Goal: Task Accomplishment & Management: Use online tool/utility

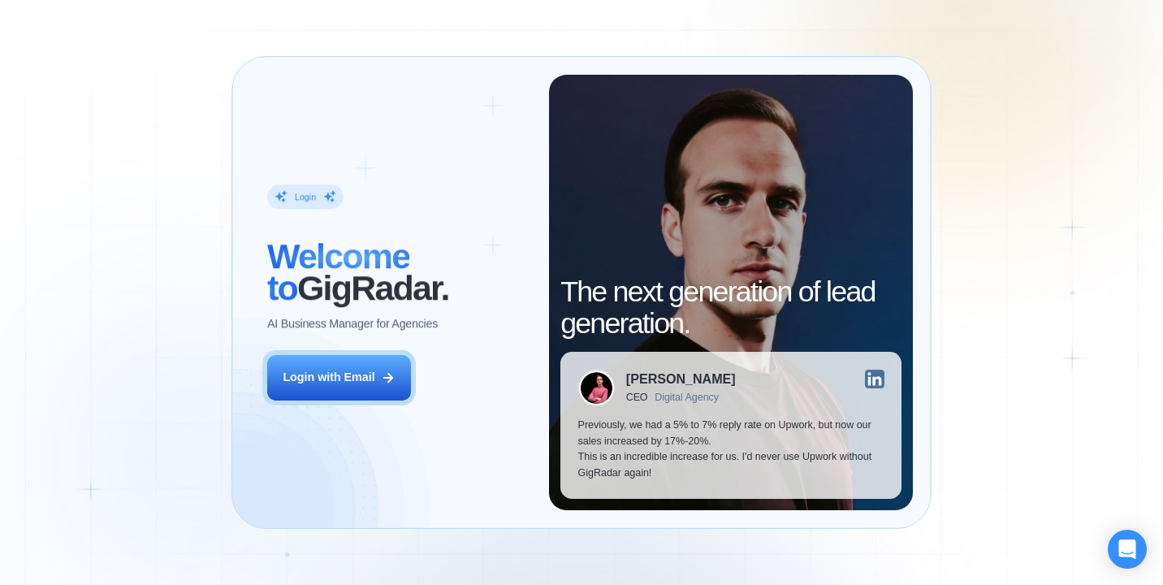
click at [370, 382] on div "Login with Email" at bounding box center [329, 377] width 92 height 16
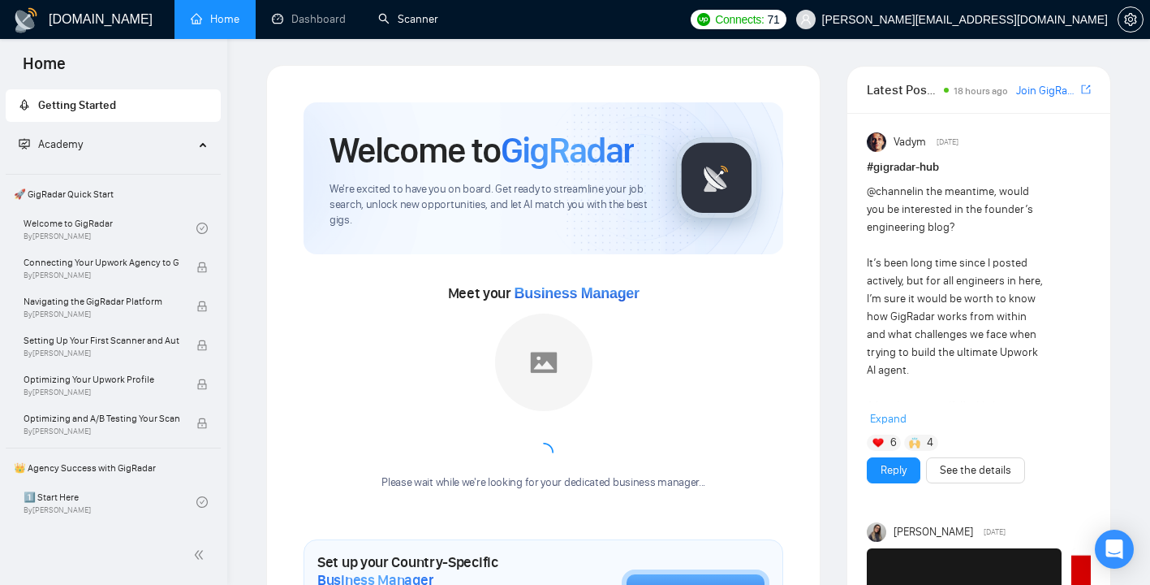
click at [410, 19] on link "Scanner" at bounding box center [408, 19] width 60 height 14
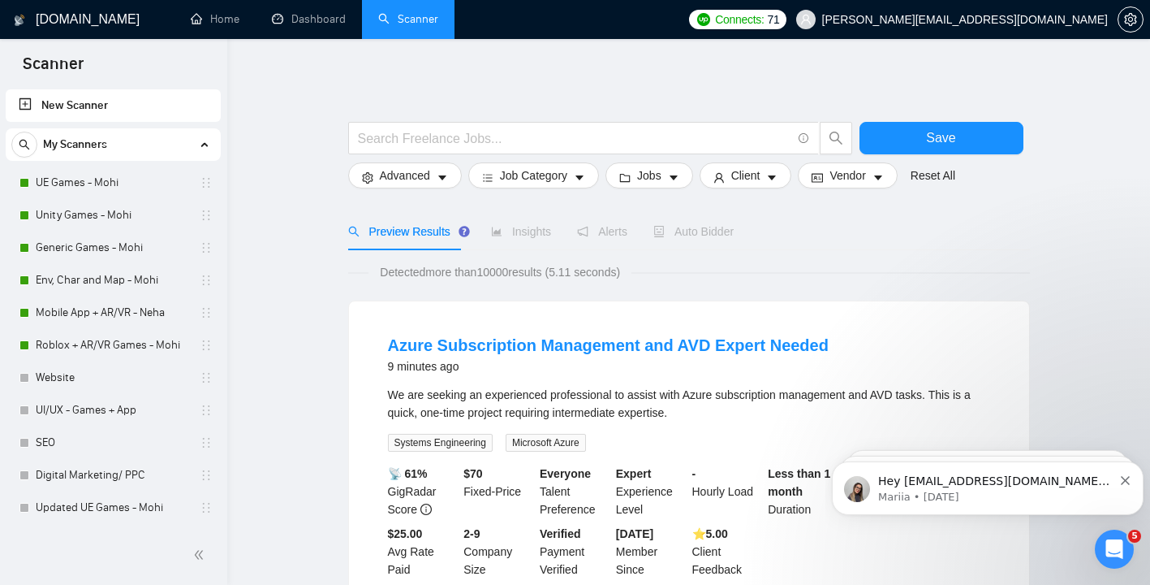
click at [1123, 485] on div "Hey [EMAIL_ADDRESS][DOMAIN_NAME], Looks like your Upwork agency Carina Softlabs…" at bounding box center [987, 488] width 287 height 32
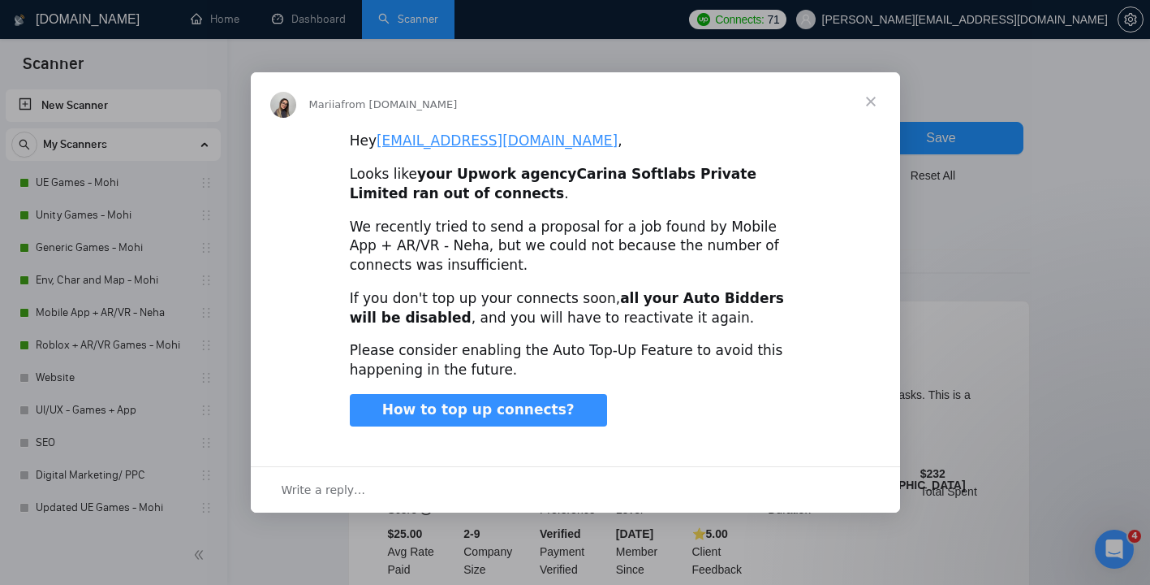
click at [870, 106] on span "Close" at bounding box center [871, 101] width 58 height 58
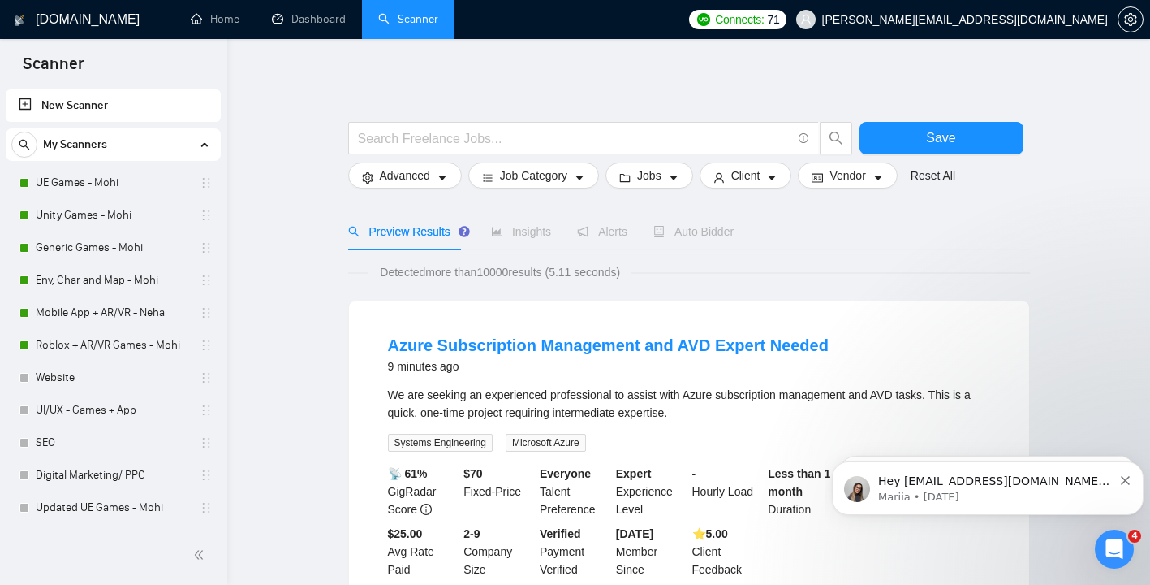
click at [1137, 481] on div "Hey [EMAIL_ADDRESS][DOMAIN_NAME], Looks like your Upwork agency Carina Softlabs…" at bounding box center [988, 488] width 312 height 54
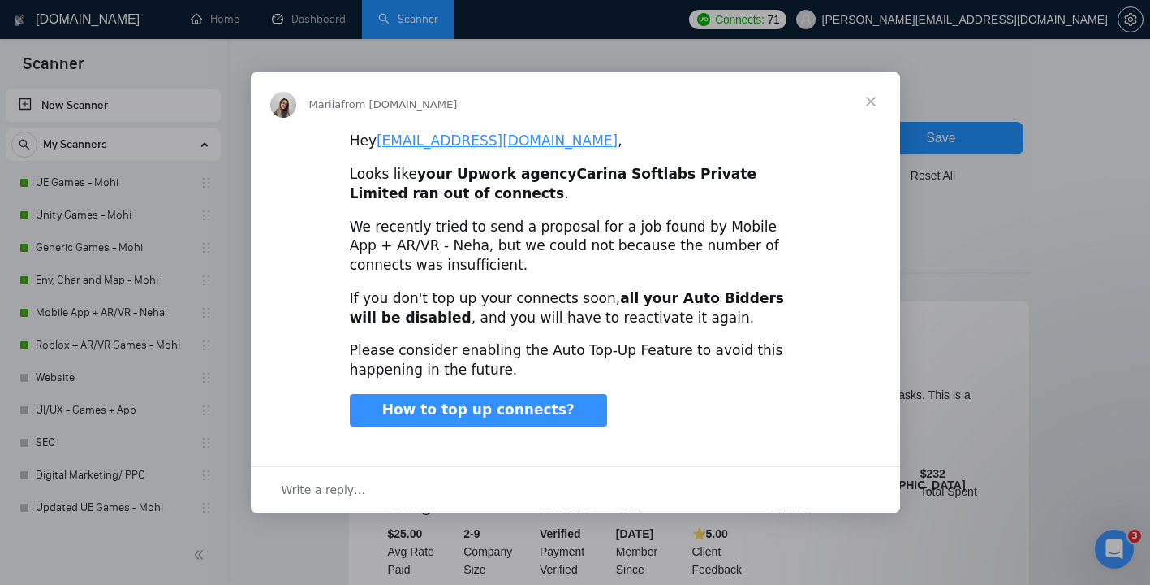
click at [862, 110] on span "Close" at bounding box center [871, 101] width 58 height 58
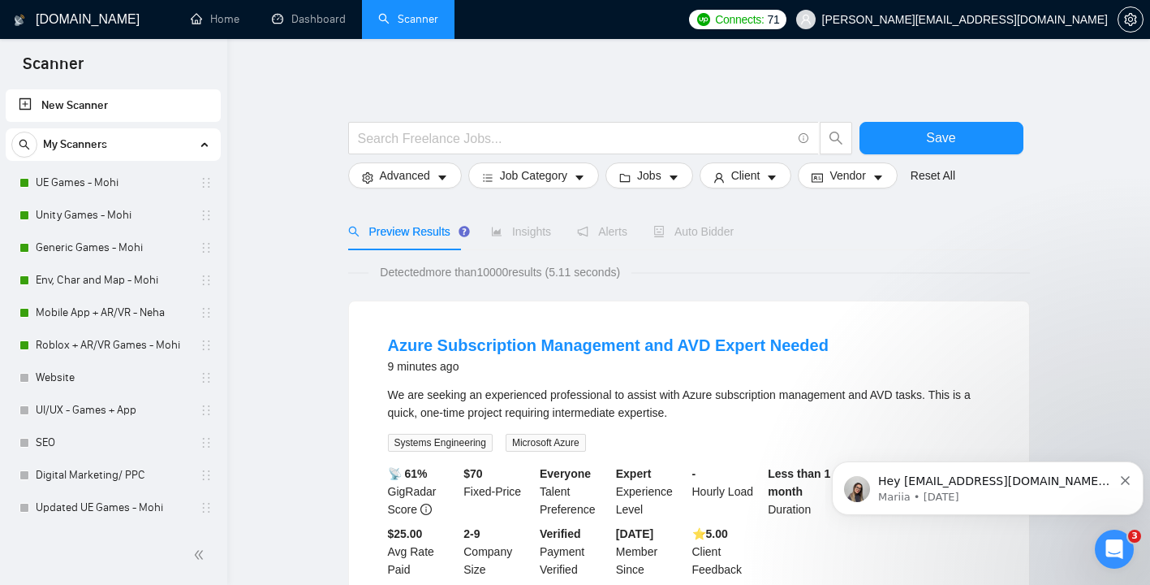
click at [1098, 544] on div "Open Intercom Messenger" at bounding box center [1115, 549] width 54 height 54
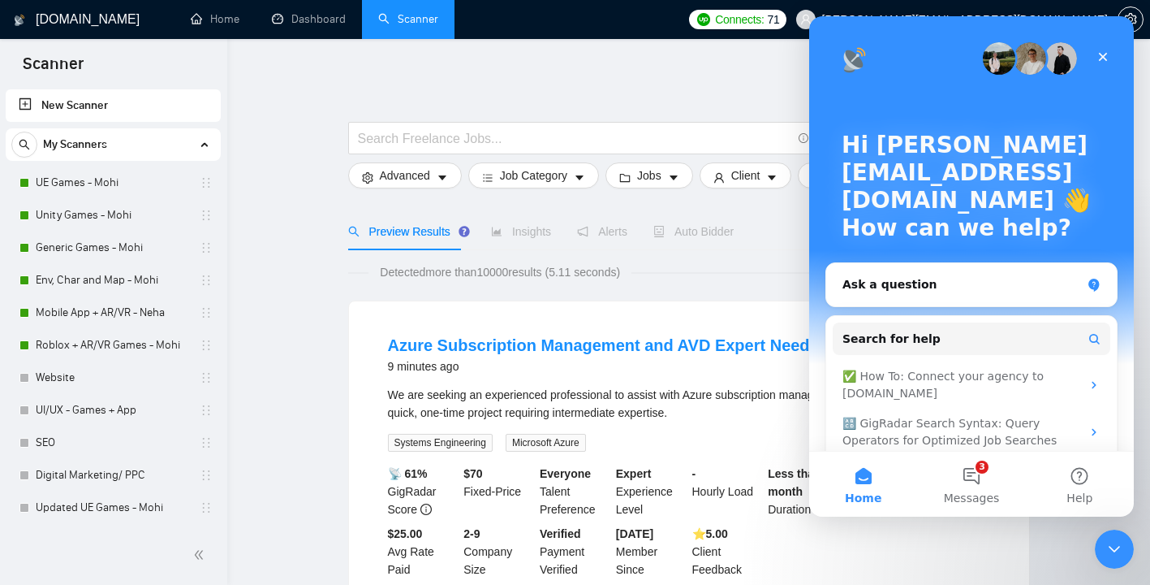
click at [964, 486] on button "3 Messages" at bounding box center [971, 483] width 108 height 65
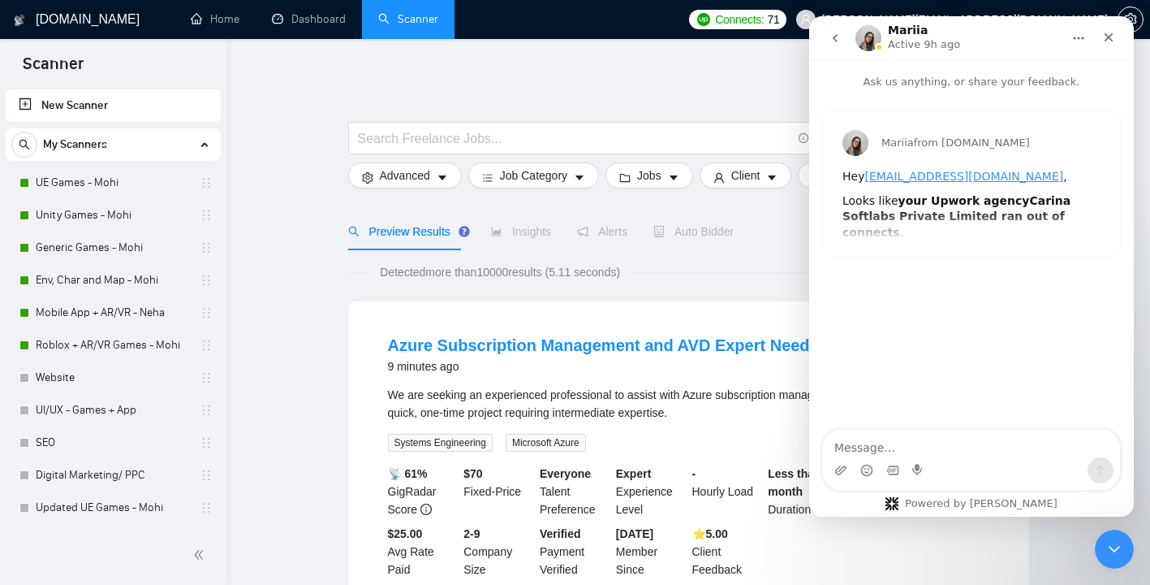
click at [835, 40] on icon "go back" at bounding box center [835, 38] width 5 height 8
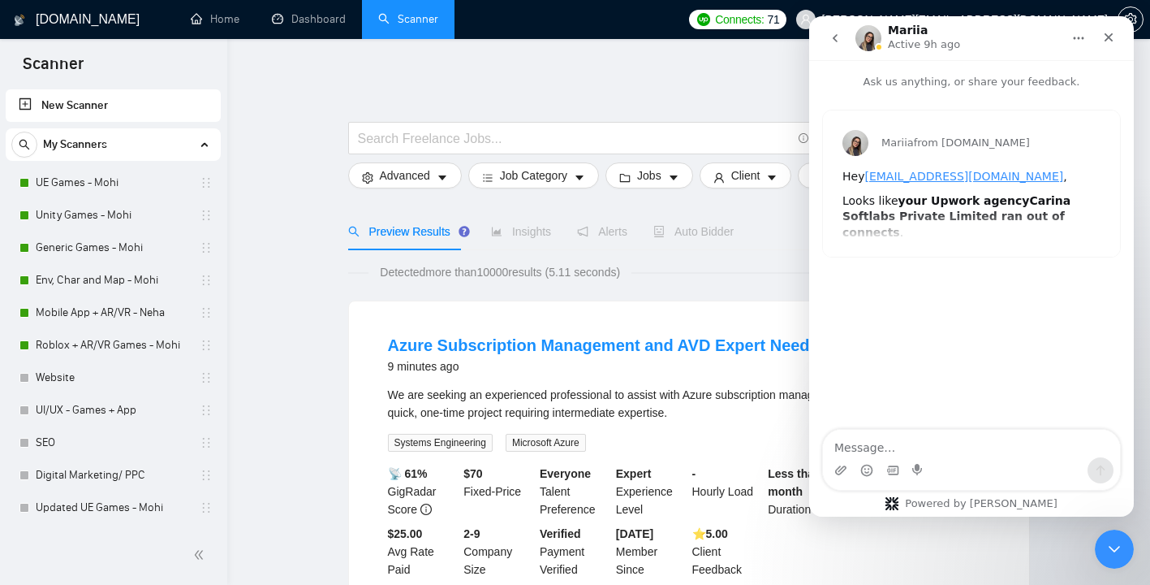
click at [832, 50] on button "go back" at bounding box center [835, 38] width 31 height 31
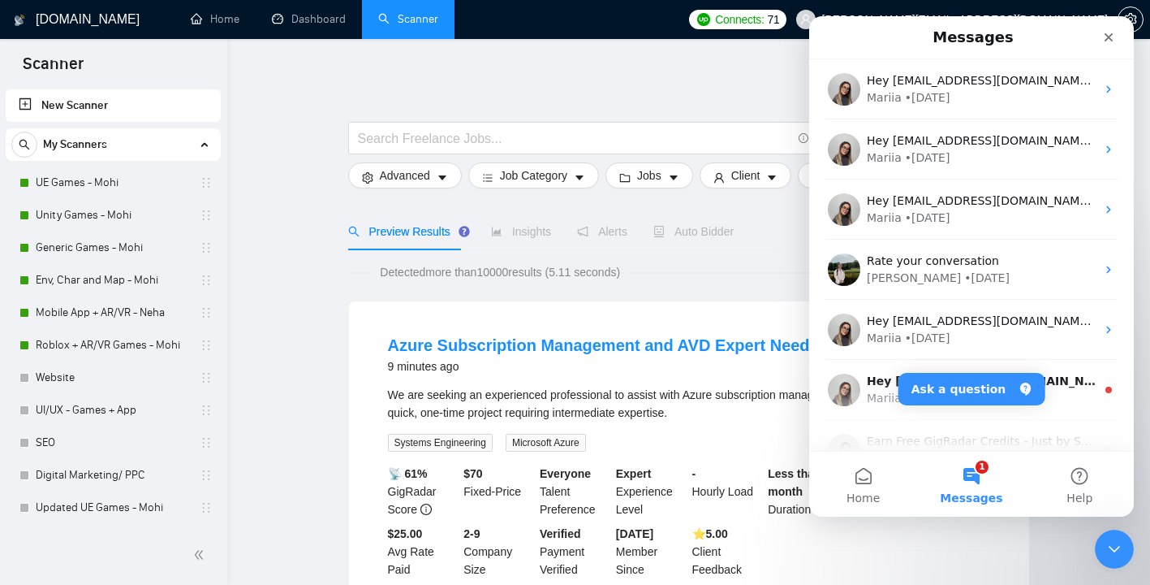
click at [1055, 389] on div "Hey [EMAIL_ADDRESS][DOMAIN_NAME], Looks like your Upwork agency Carina Softlabs…" at bounding box center [981, 381] width 229 height 17
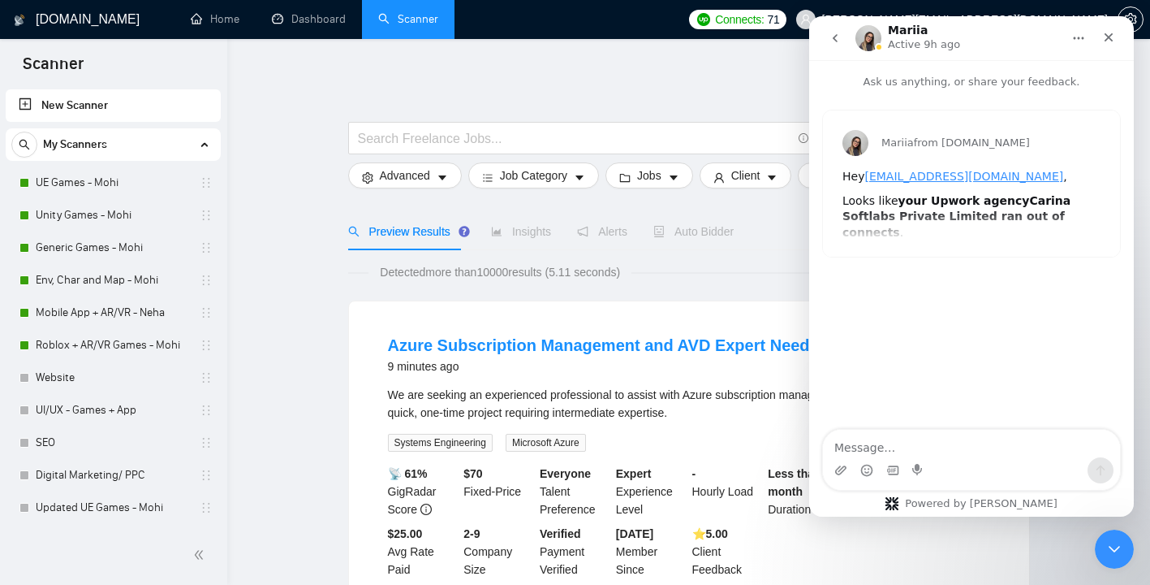
click at [841, 45] on button "go back" at bounding box center [835, 38] width 31 height 31
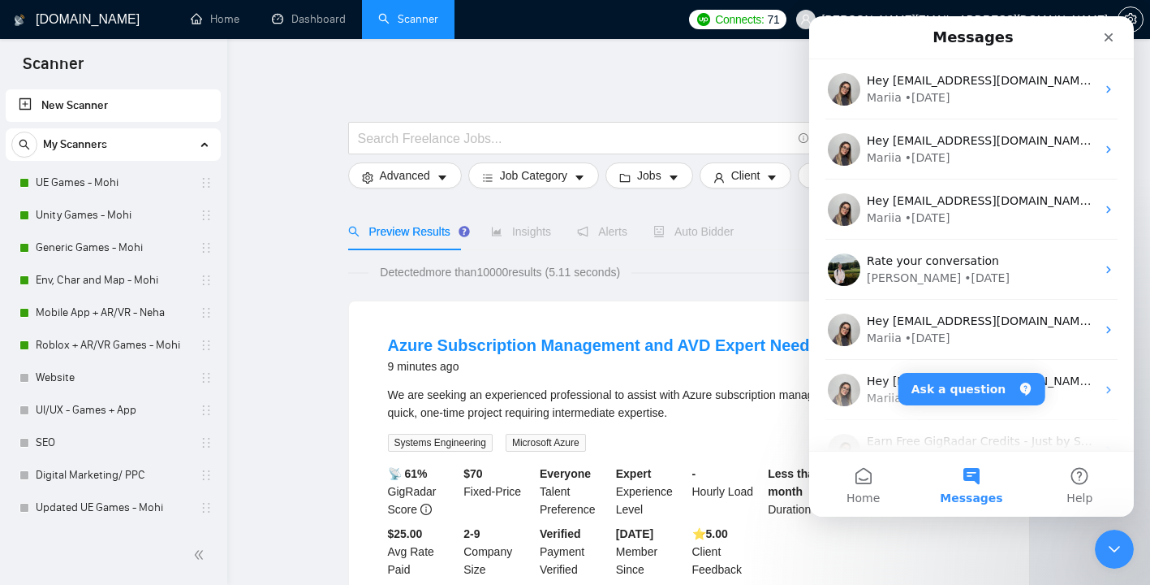
click at [1118, 41] on div "Close" at bounding box center [1108, 37] width 29 height 29
